Goal: Book appointment/travel/reservation

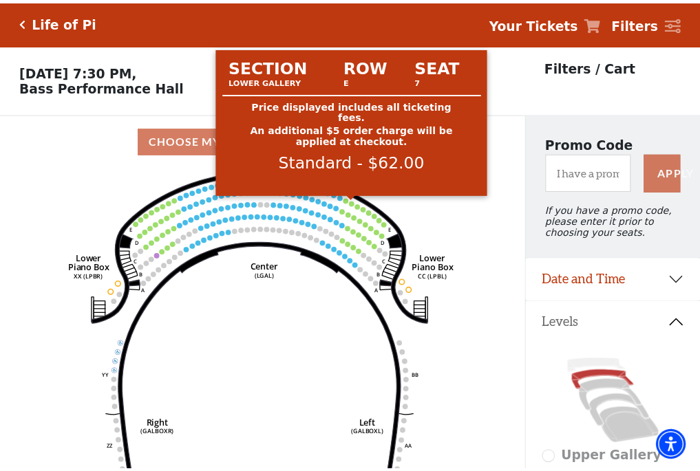
scroll to position [64, 0]
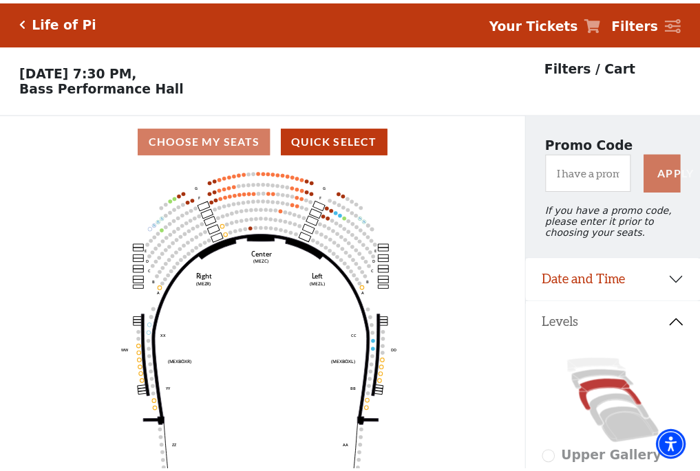
scroll to position [64, 0]
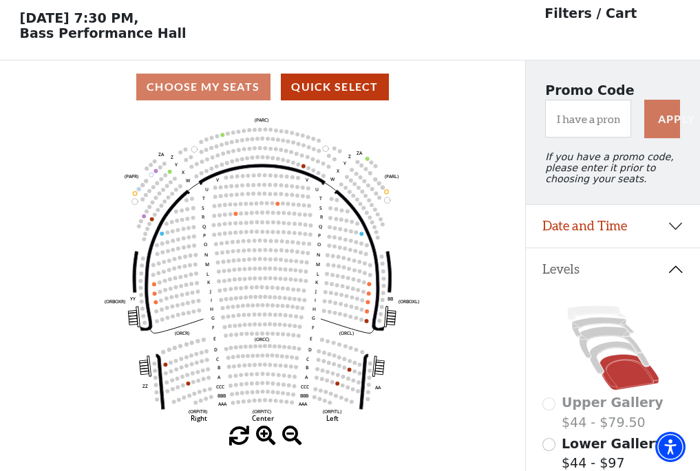
scroll to position [64, 0]
